Goal: Find specific page/section: Find specific page/section

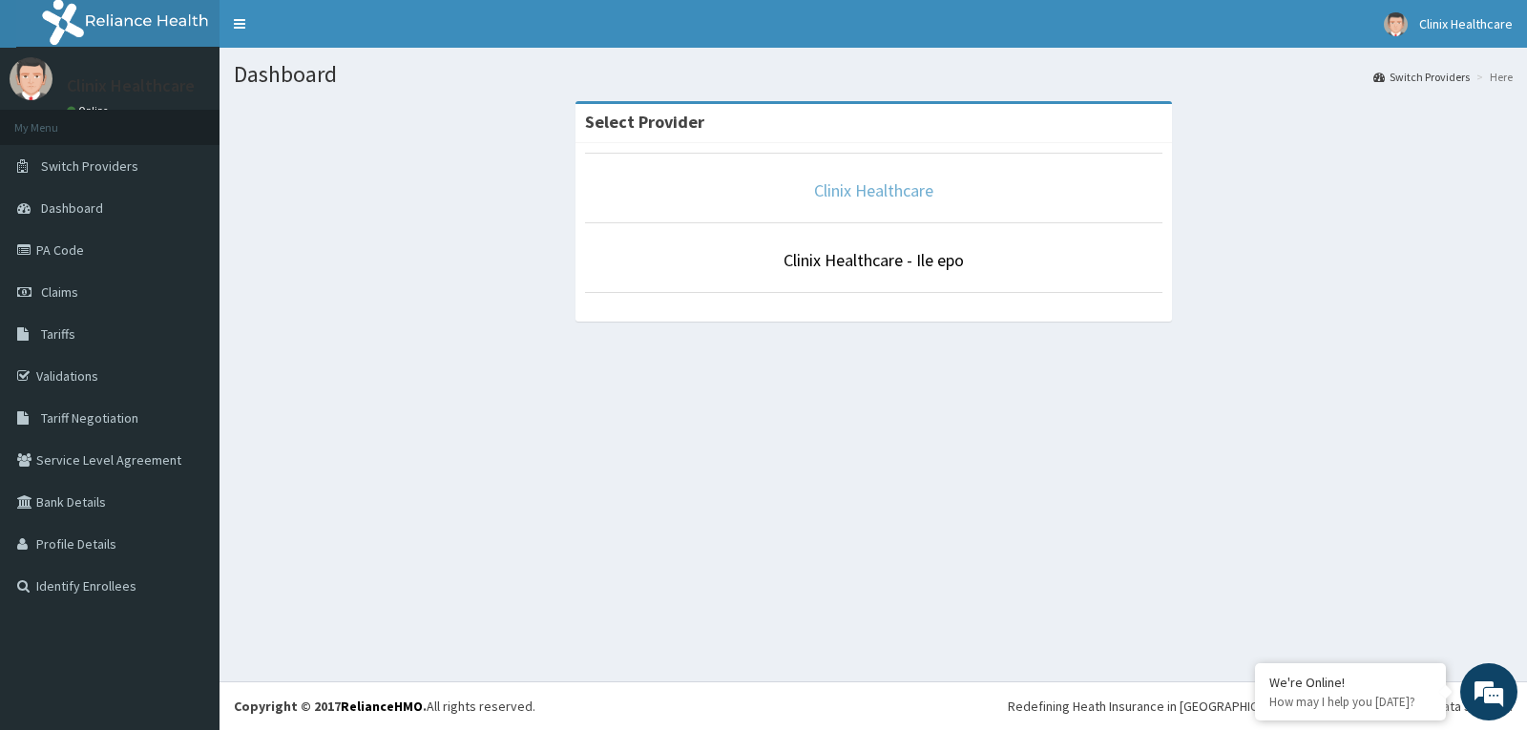
click at [888, 199] on link "Clinix Healthcare" at bounding box center [873, 190] width 119 height 22
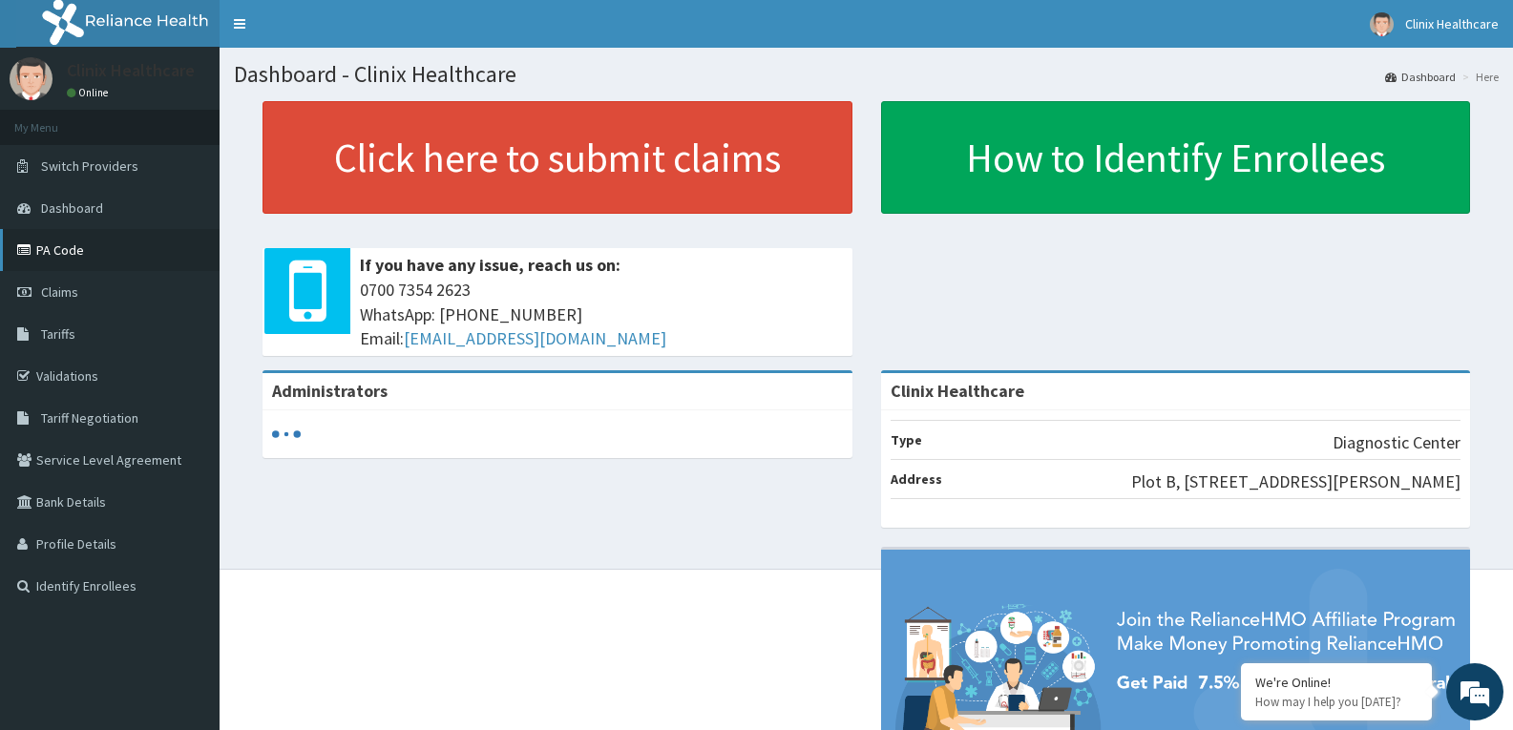
click at [111, 254] on link "PA Code" at bounding box center [110, 250] width 220 height 42
